Goal: Information Seeking & Learning: Learn about a topic

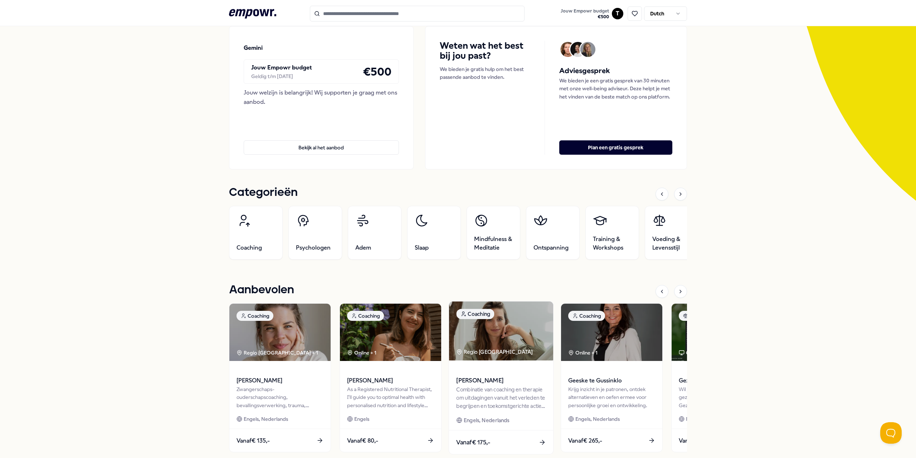
scroll to position [143, 0]
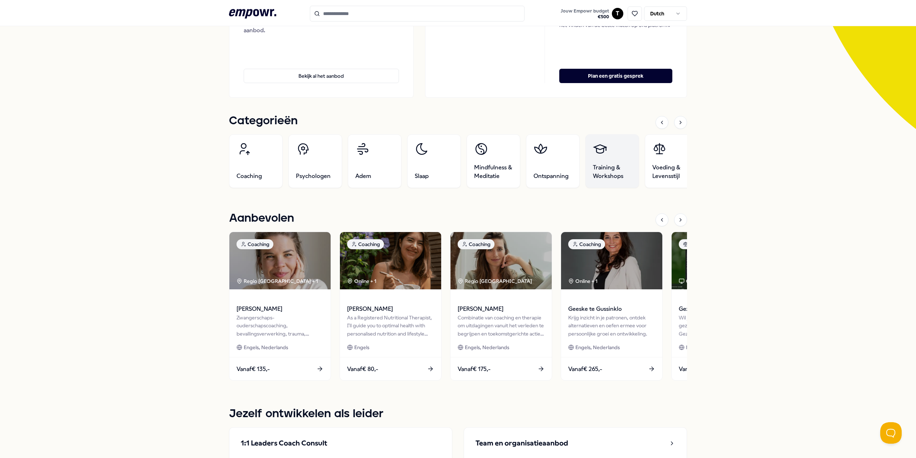
click at [611, 163] on link "Training & Workshops" at bounding box center [612, 161] width 54 height 54
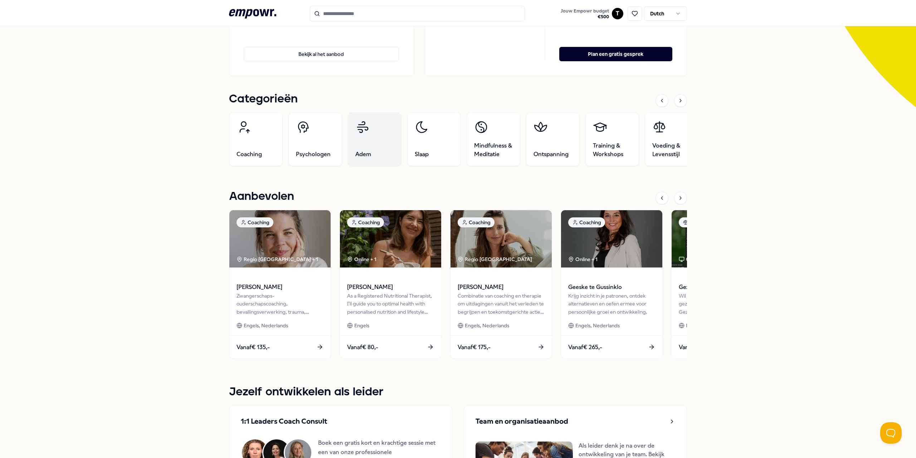
scroll to position [58, 0]
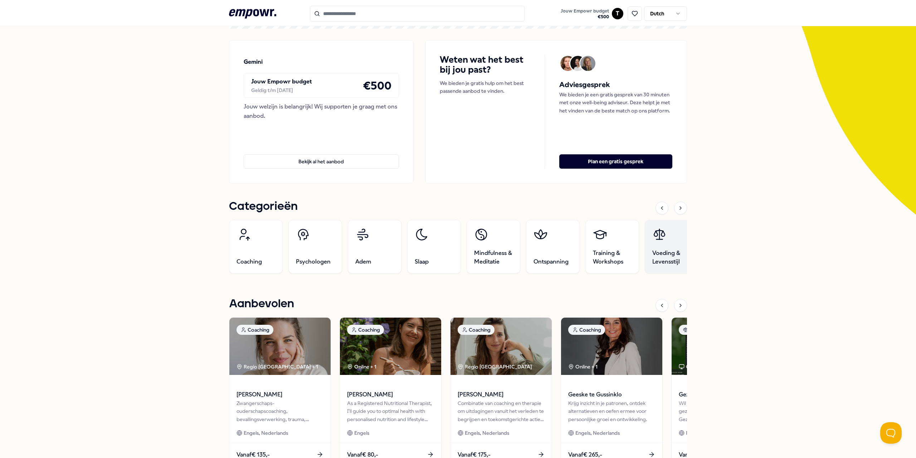
click at [664, 258] on span "Voeding & Levensstijl" at bounding box center [671, 257] width 39 height 17
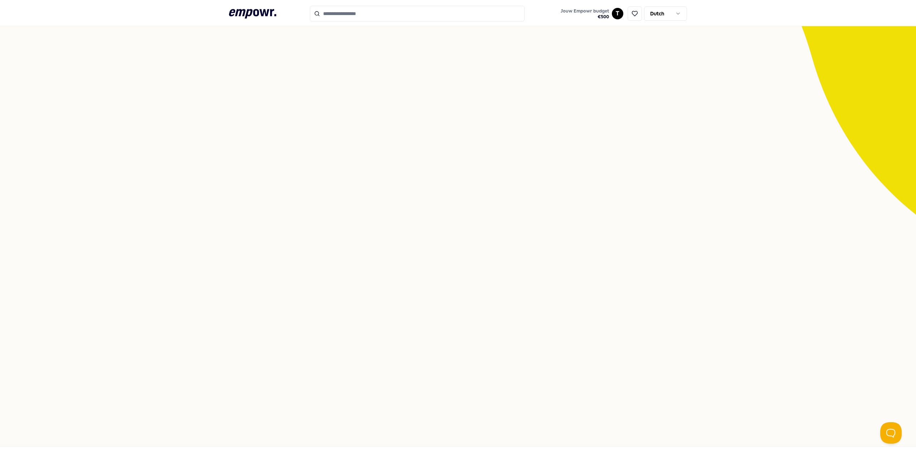
scroll to position [46, 0]
